Goal: Information Seeking & Learning: Learn about a topic

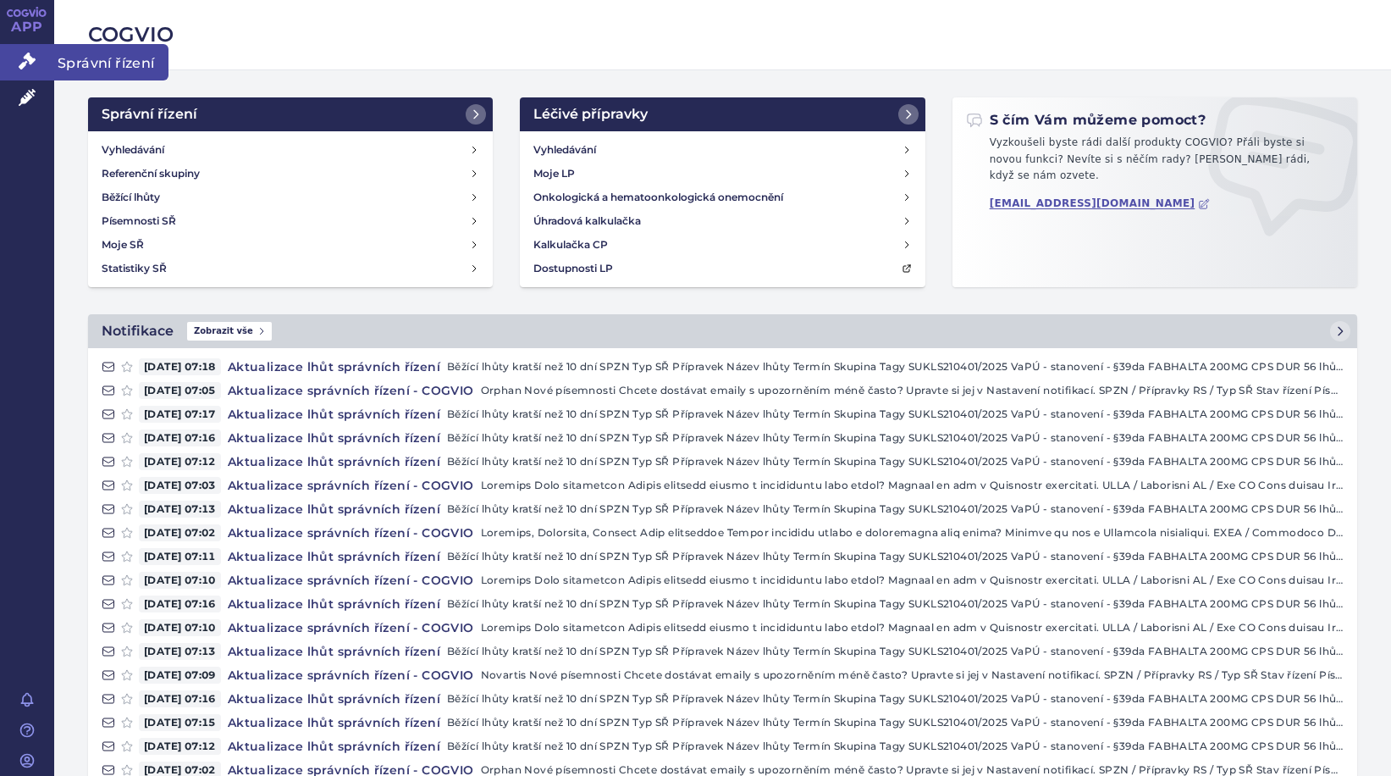
click at [27, 65] on icon at bounding box center [27, 61] width 17 height 17
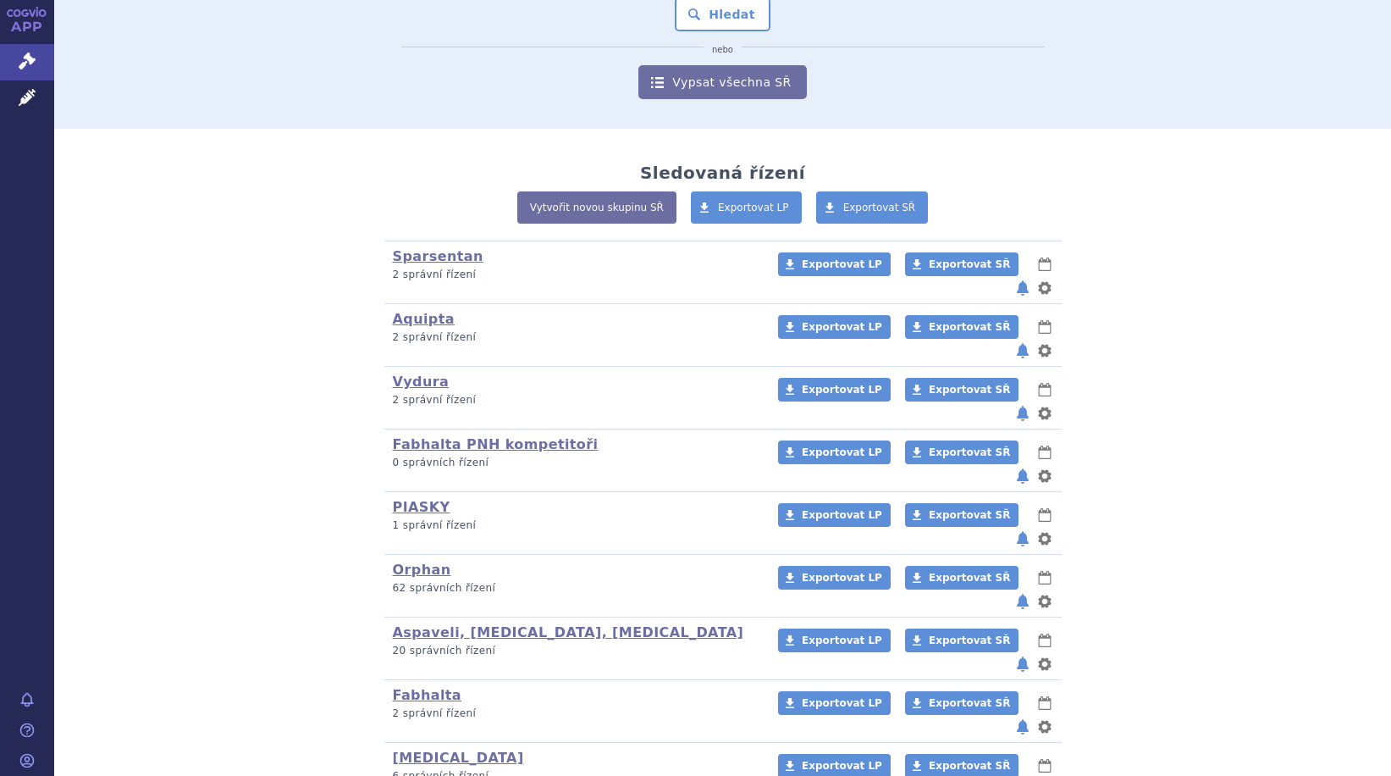
scroll to position [301, 0]
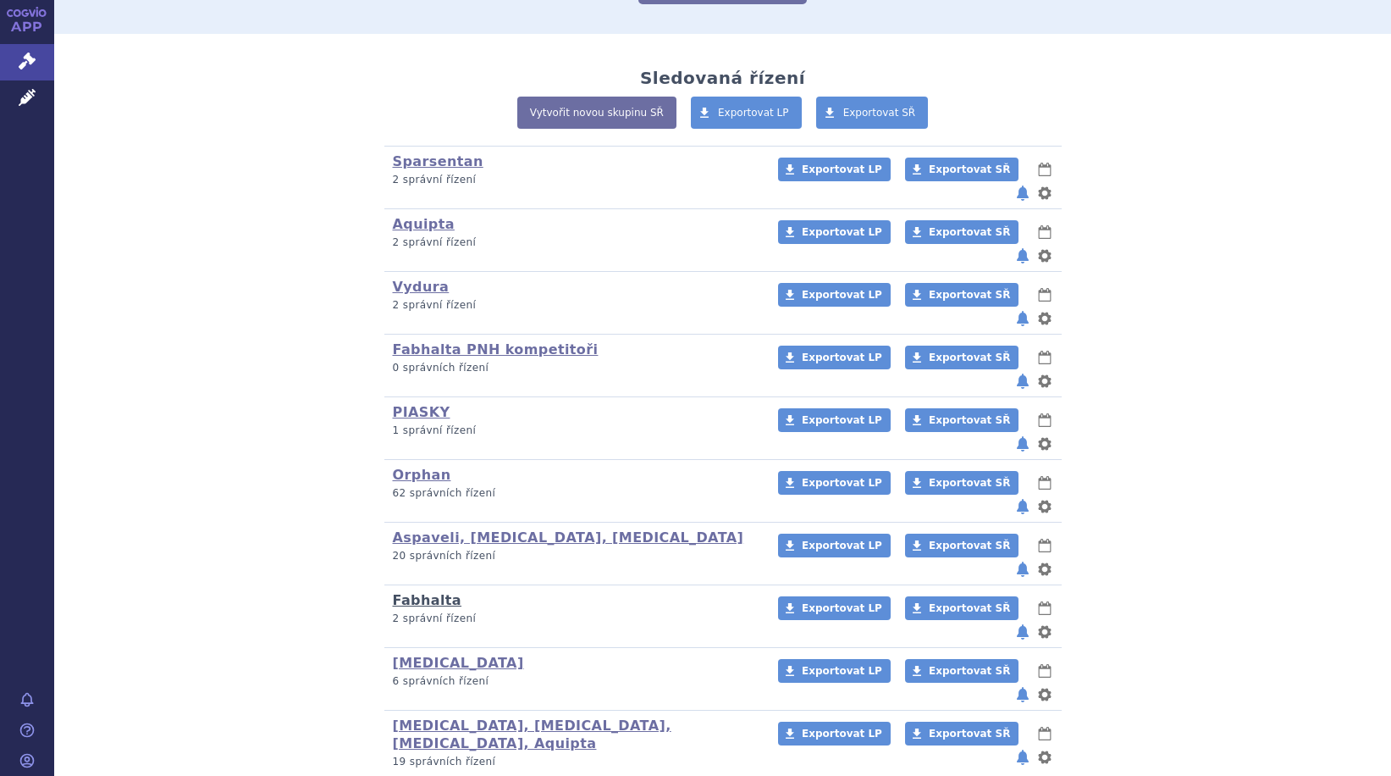
click at [425, 592] on link "Fabhalta" at bounding box center [427, 600] width 69 height 16
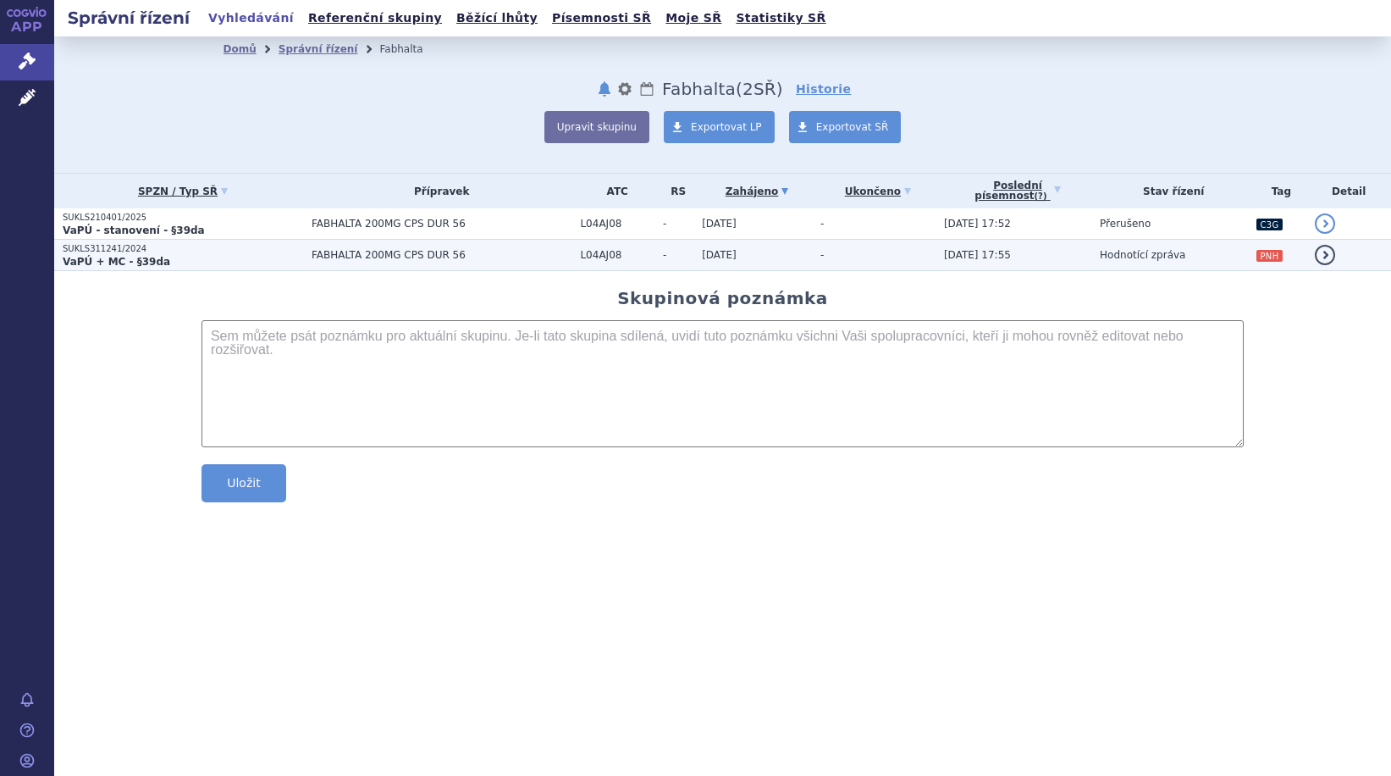
click at [173, 264] on p "VaPÚ + MC - §39da" at bounding box center [183, 262] width 241 height 14
